Goal: Task Accomplishment & Management: Use online tool/utility

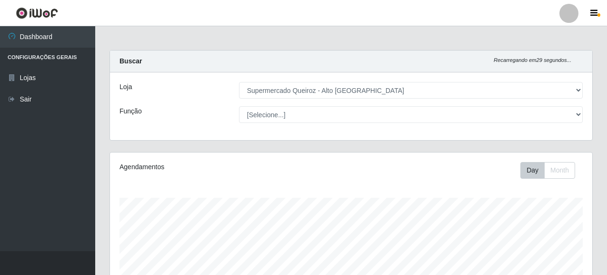
select select "496"
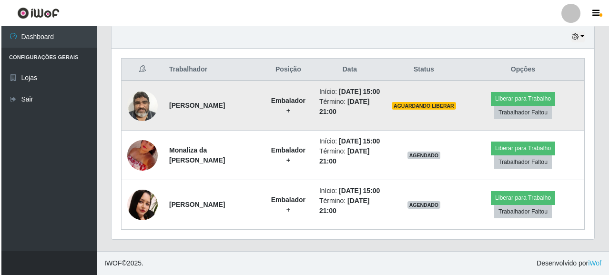
scroll to position [367, 0]
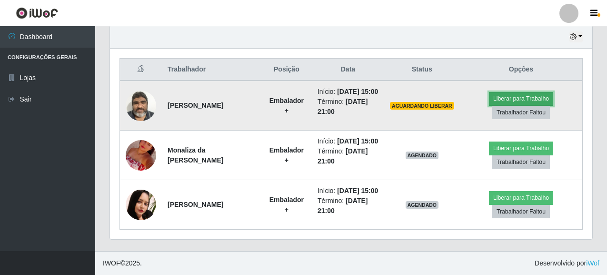
click at [533, 92] on button "Liberar para Trabalho" at bounding box center [521, 98] width 64 height 13
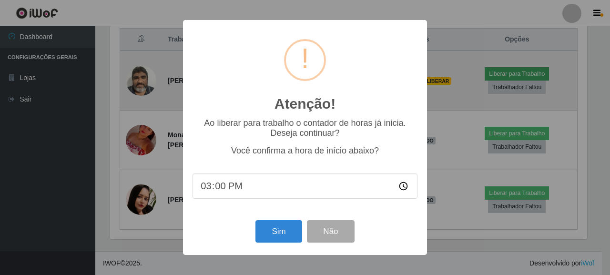
scroll to position [198, 477]
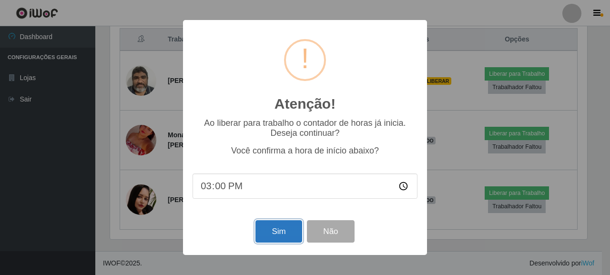
click at [286, 234] on button "Sim" at bounding box center [278, 231] width 46 height 22
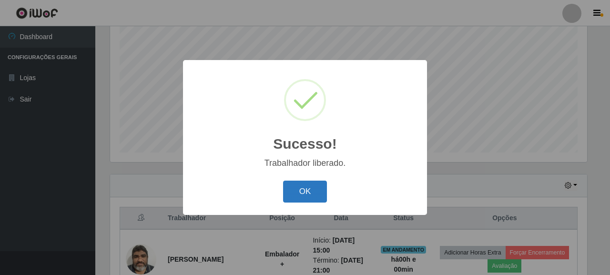
click at [303, 197] on button "OK" at bounding box center [305, 191] width 44 height 22
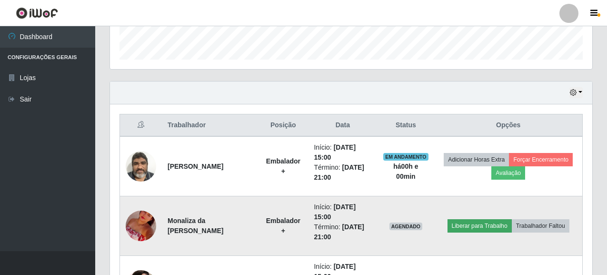
scroll to position [283, 0]
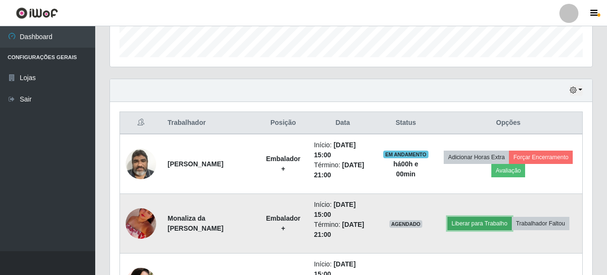
click at [480, 222] on button "Liberar para Trabalho" at bounding box center [480, 223] width 64 height 13
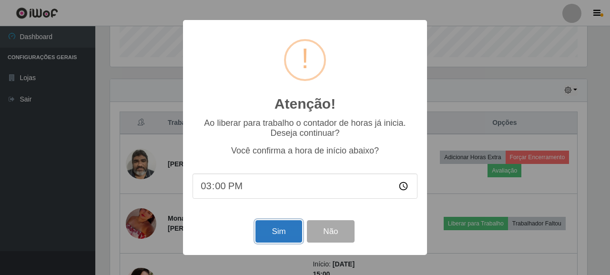
click at [290, 229] on button "Sim" at bounding box center [278, 231] width 46 height 22
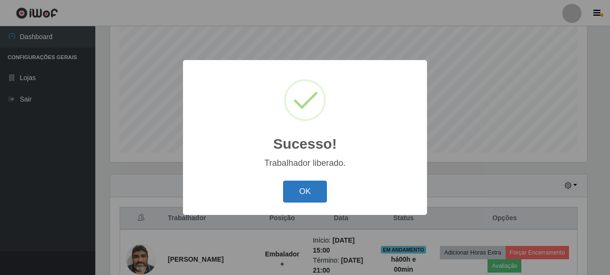
click at [306, 192] on button "OK" at bounding box center [305, 191] width 44 height 22
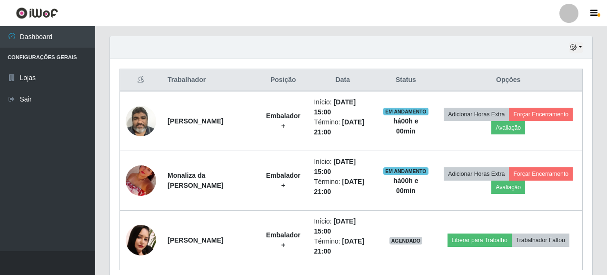
scroll to position [367, 0]
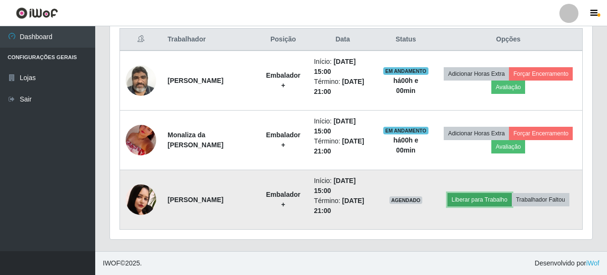
click at [492, 202] on button "Liberar para Trabalho" at bounding box center [480, 199] width 64 height 13
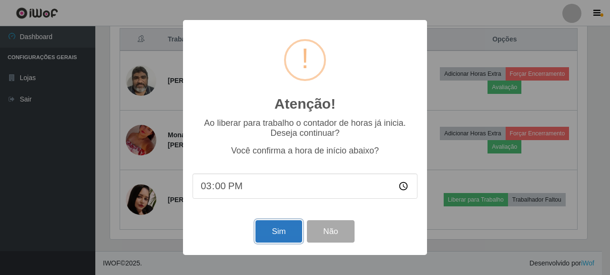
click at [289, 236] on button "Sim" at bounding box center [278, 231] width 46 height 22
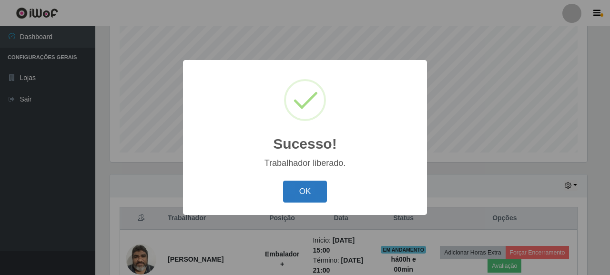
click at [318, 189] on button "OK" at bounding box center [305, 191] width 44 height 22
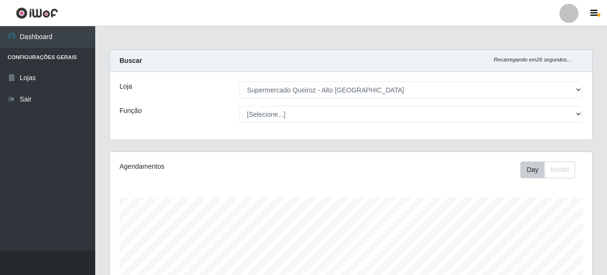
scroll to position [0, 0]
